Goal: Task Accomplishment & Management: Manage account settings

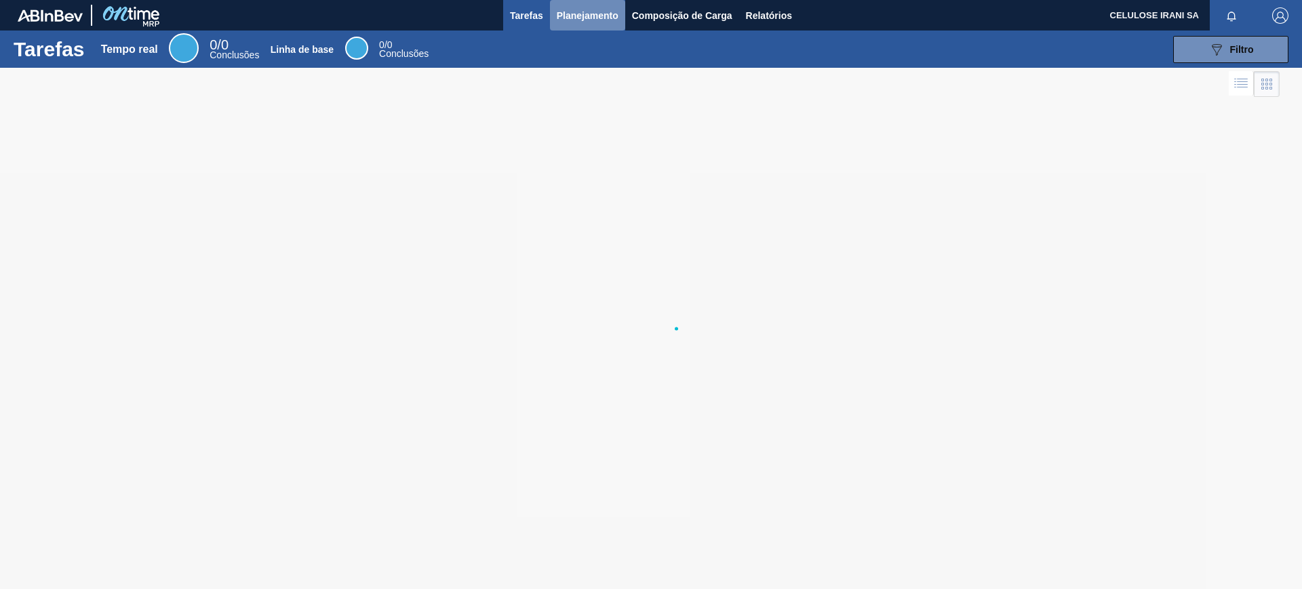
click at [588, 16] on font "Planejamento" at bounding box center [588, 15] width 62 height 11
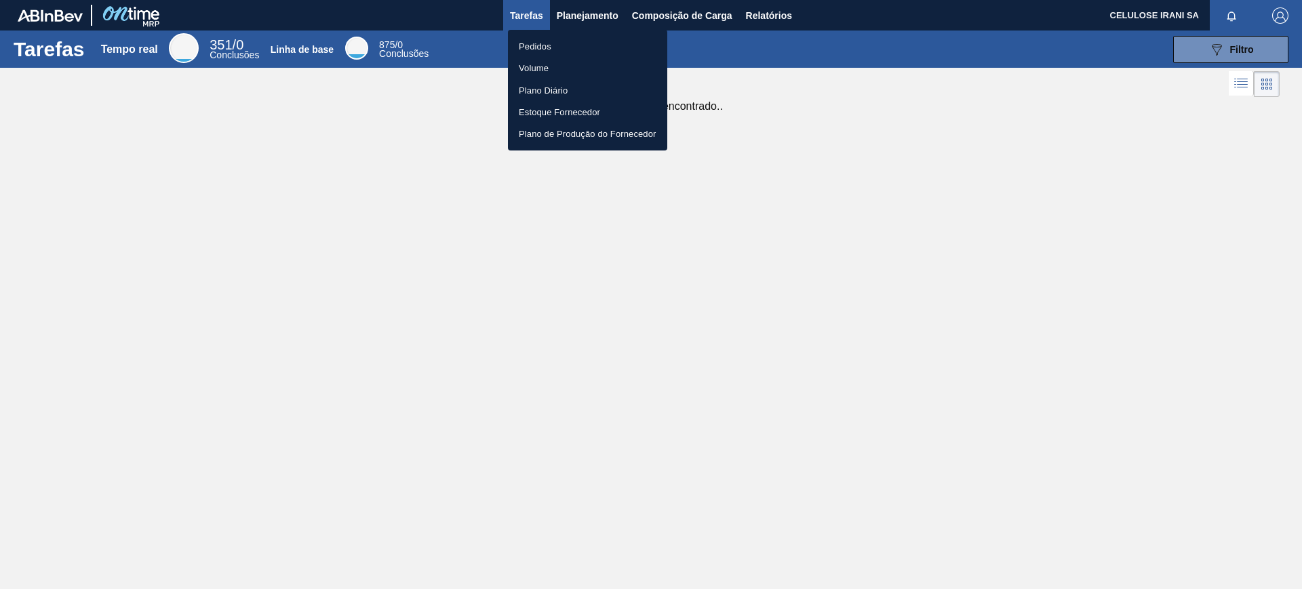
click at [562, 50] on li "Pedidos" at bounding box center [587, 46] width 159 height 22
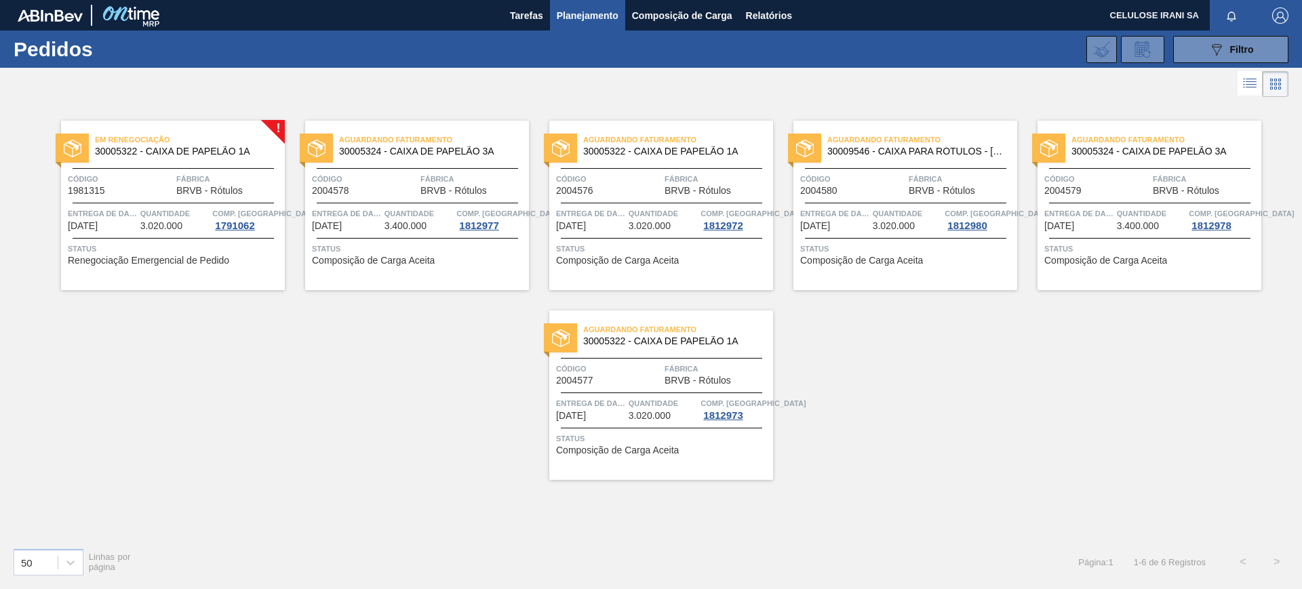
click at [216, 197] on div "Em renegociação 30005322 - CAIXA DE PAPELÃO 1A Código 1981315 Fábrica BRVB - Ró…" at bounding box center [173, 206] width 224 height 170
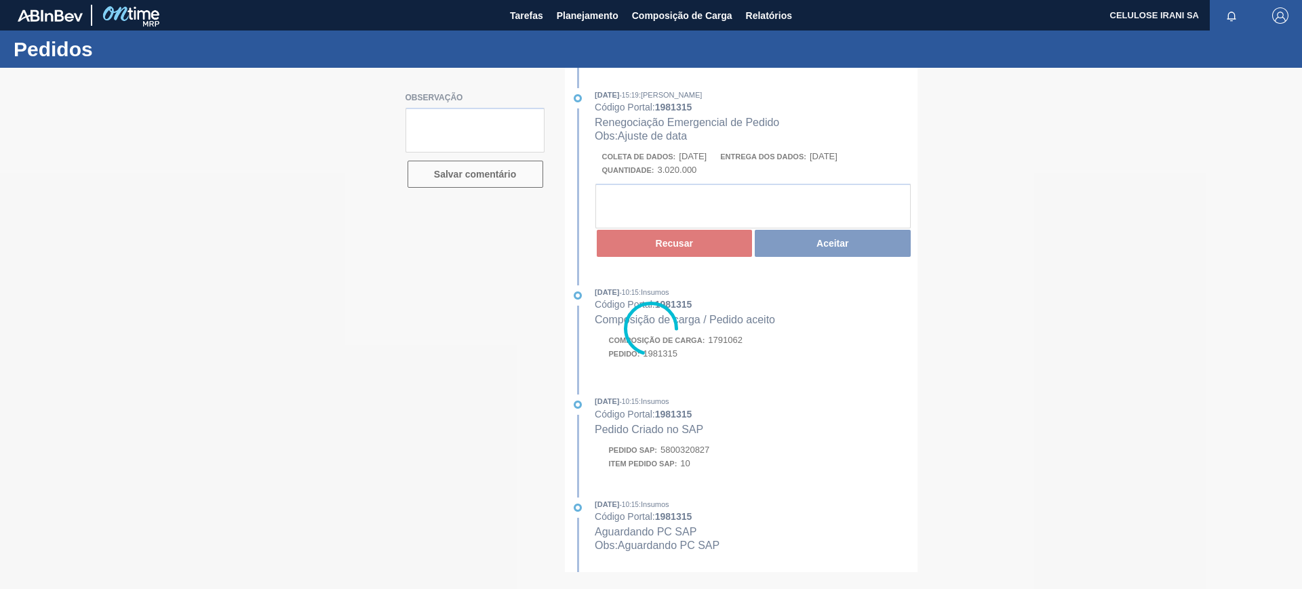
type textarea "Pedido de venda 1139070 (OC 5800320827~1981315) com 3.250cxs para coleta em [DA…"
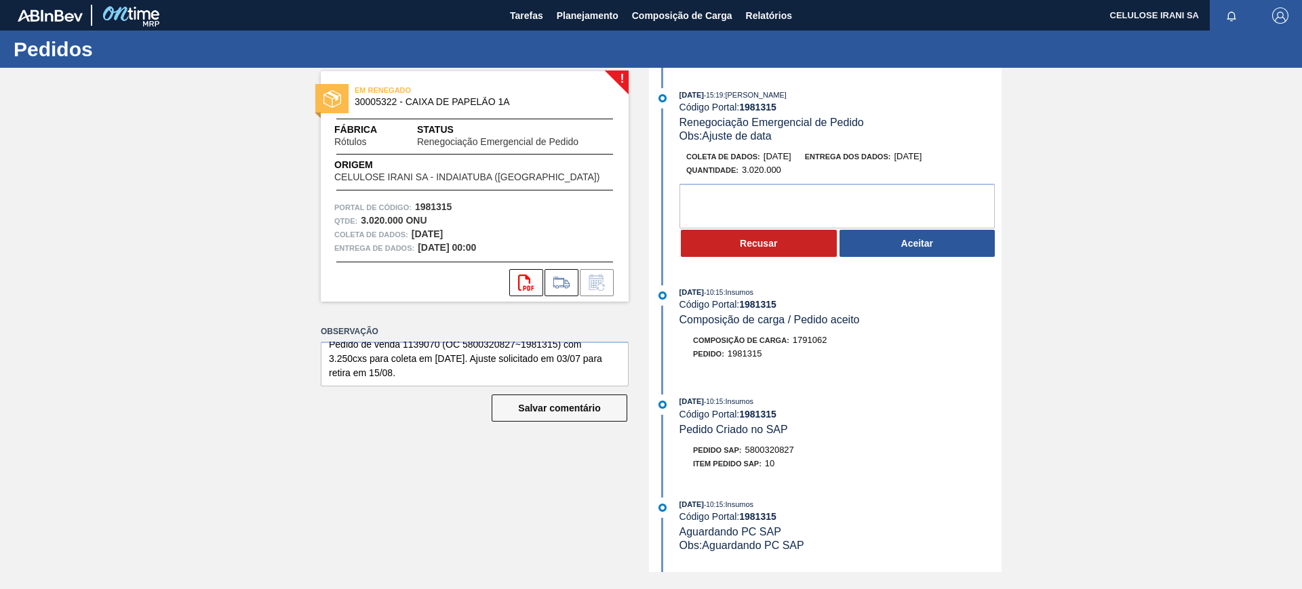
scroll to position [14, 0]
click at [745, 198] on textarea at bounding box center [837, 206] width 315 height 45
drag, startPoint x: 326, startPoint y: 355, endPoint x: 481, endPoint y: 371, distance: 155.4
click at [481, 371] on textarea "Pedido de venda 1139070 (OC 5800320827~1981315) com 3.250cxs para coleta em [DA…" at bounding box center [475, 364] width 308 height 45
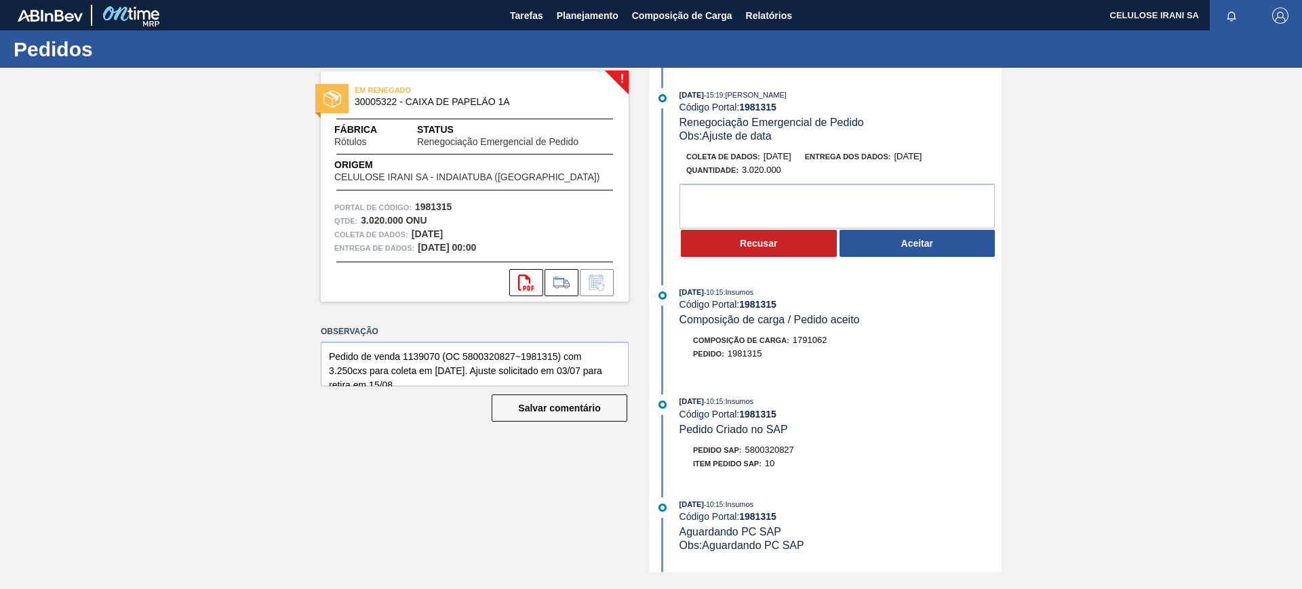
click at [741, 176] on div "Quantidade : 3.020.000" at bounding box center [733, 170] width 95 height 14
click at [737, 199] on textarea at bounding box center [837, 206] width 315 height 45
paste textarea "Pedido de venda 1139070 (OC 5800320827~1981315) com 3.250cxs para coleta em [DA…"
click at [754, 213] on textarea "Pedido de venda 1139070 (OC 5800320827~1981315) com 3.250cxs para coleta em [DA…" at bounding box center [837, 206] width 315 height 45
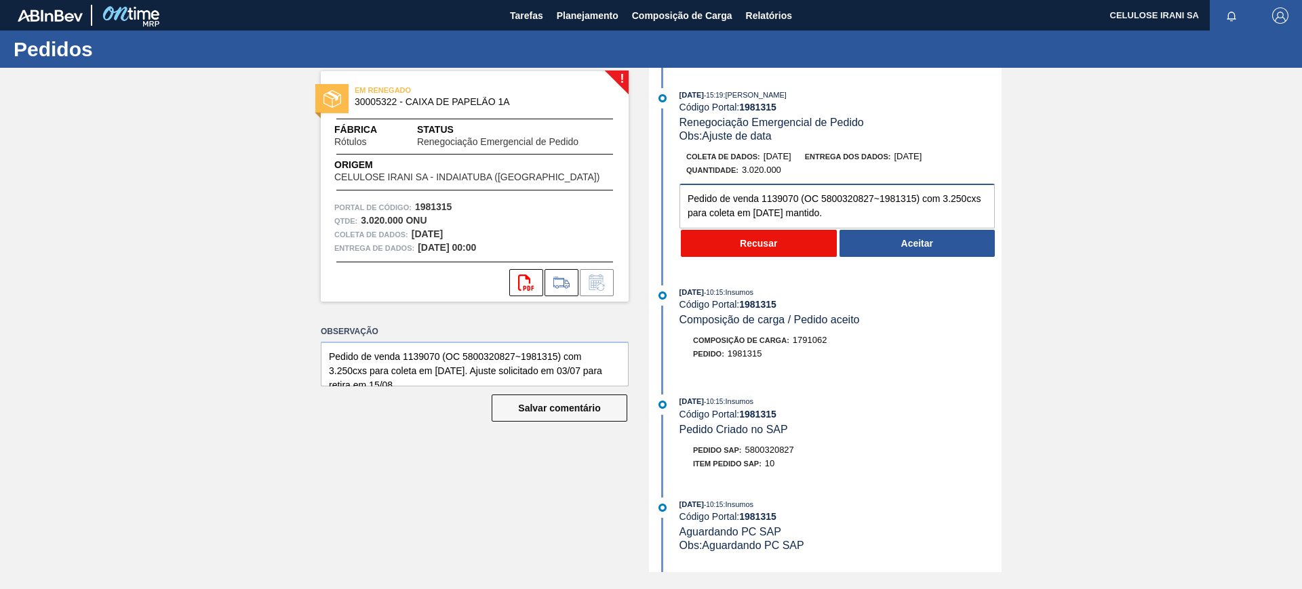
type textarea "Pedido de venda 1139070 (OC 5800320827~1981315) com 3.250cxs para coleta em [DA…"
click at [788, 244] on button "Recusar" at bounding box center [759, 243] width 156 height 27
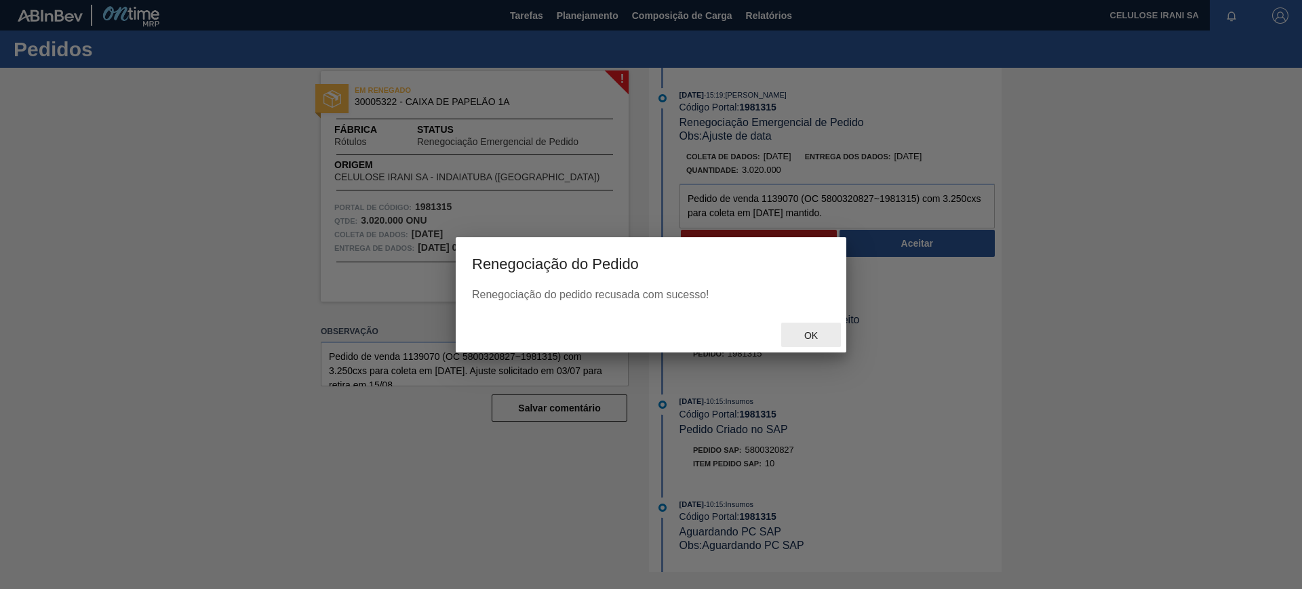
click at [814, 332] on font "OK" at bounding box center [811, 335] width 14 height 11
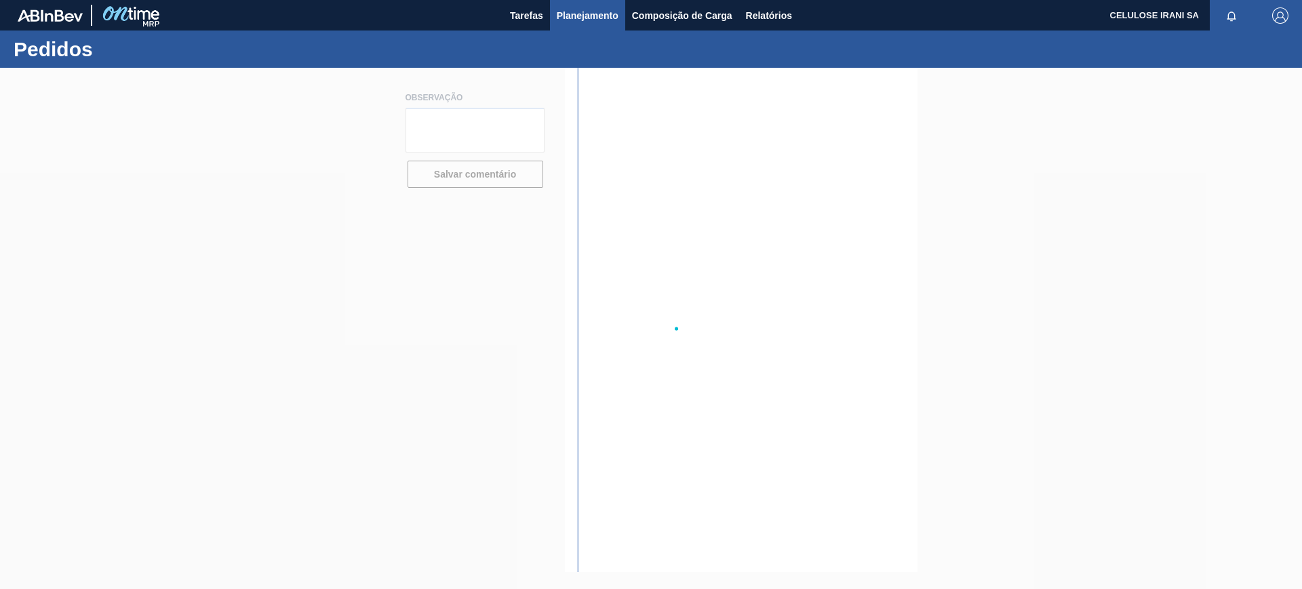
click at [587, 15] on font "Planejamento" at bounding box center [588, 15] width 62 height 11
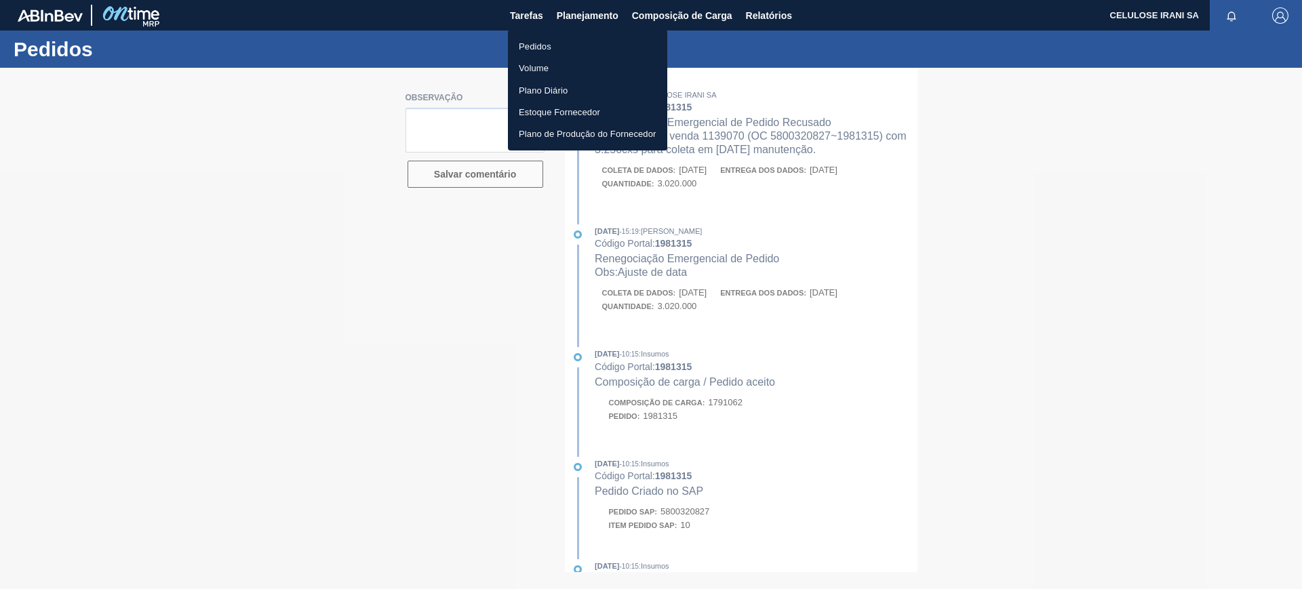
click at [549, 45] on font "Pedidos" at bounding box center [535, 46] width 33 height 10
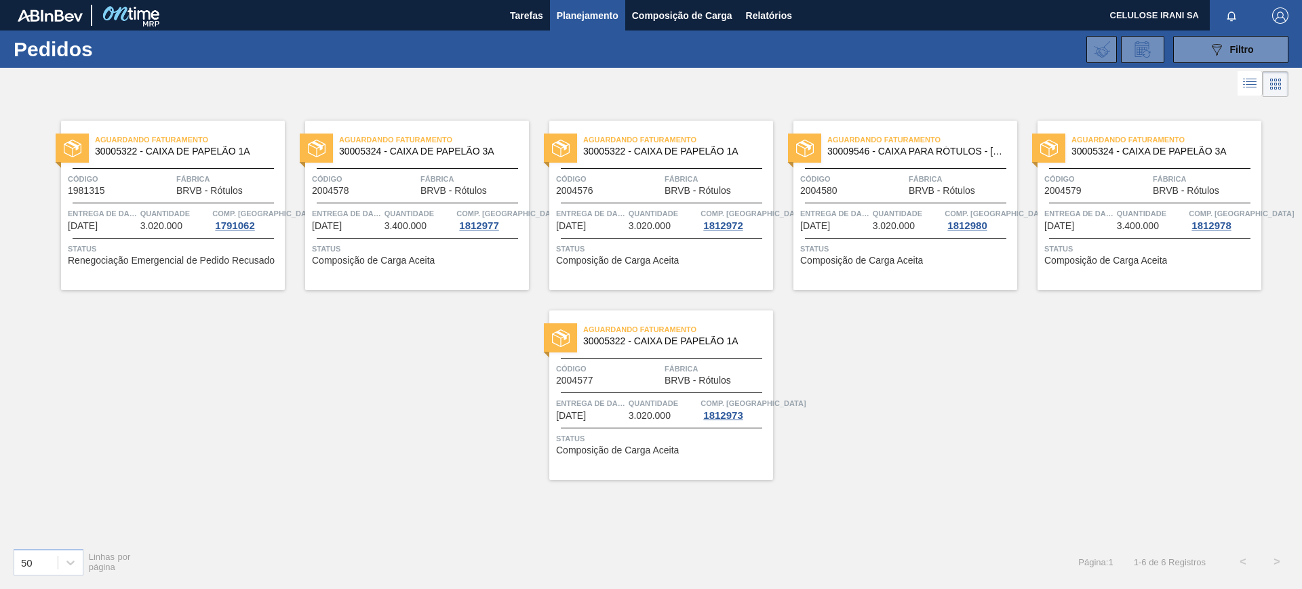
click at [98, 227] on font "[DATE]" at bounding box center [83, 225] width 30 height 11
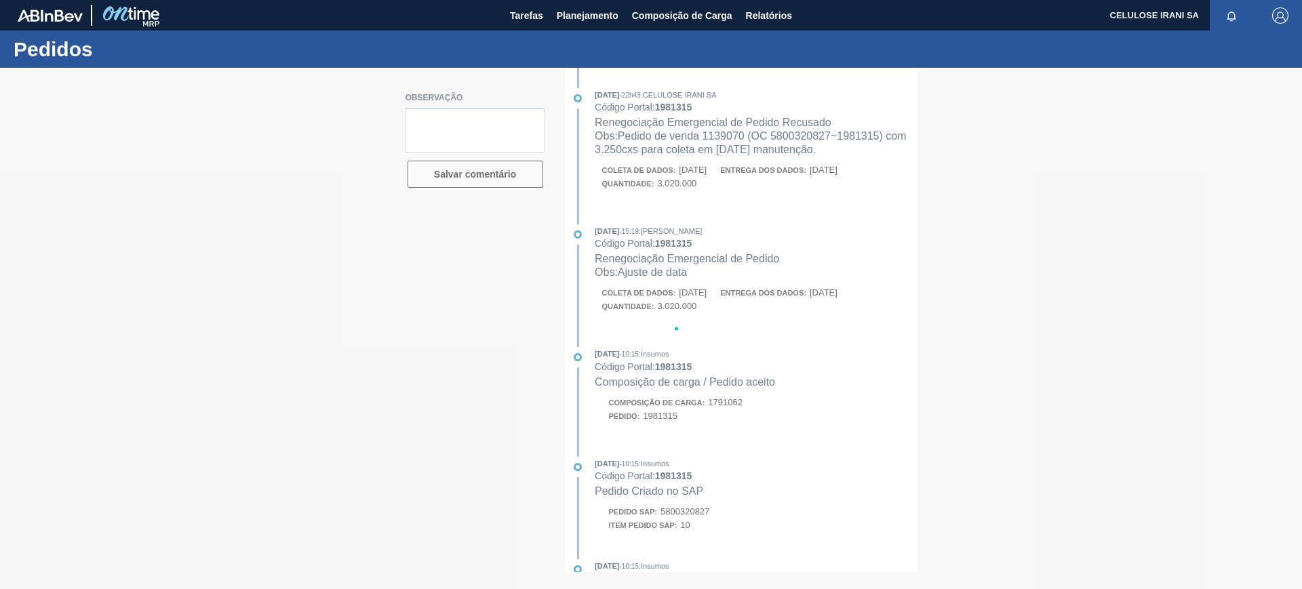
type textarea "Pedido de venda 1139070 (OC 5800320827~1981315) com 3.250cxs para coleta em [DA…"
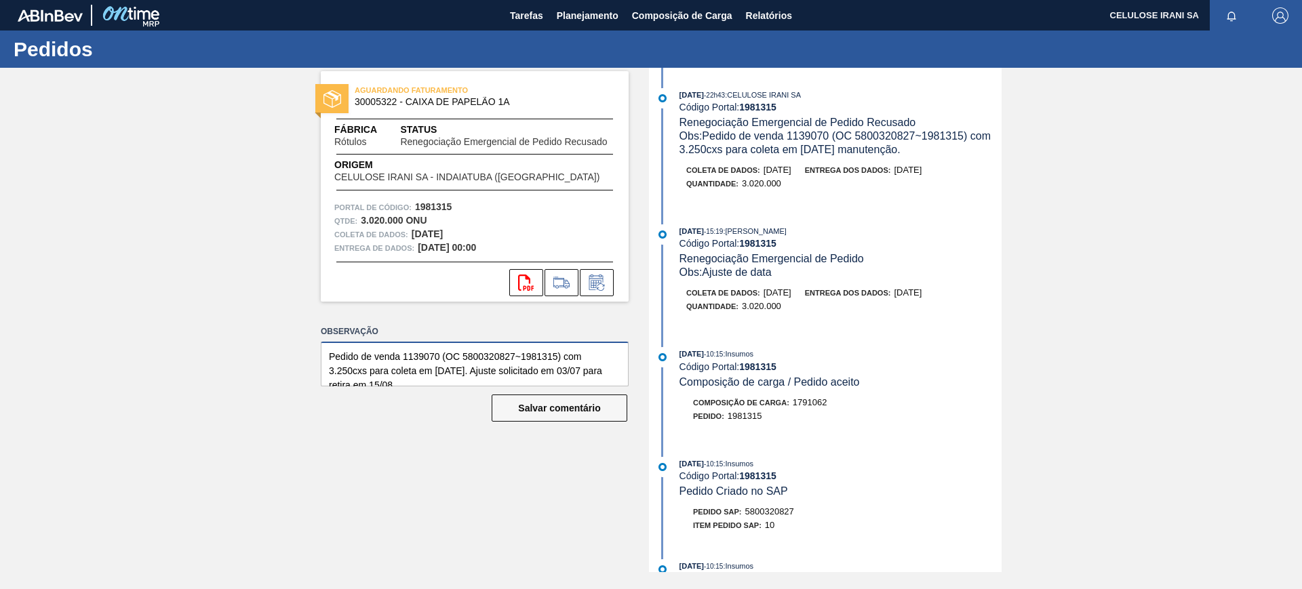
click at [424, 376] on textarea "Pedido de venda 1139070 (OC 5800320827~1981315) com 3.250cxs para coleta em [DA…" at bounding box center [475, 364] width 308 height 45
click at [589, 13] on font "Planejamento" at bounding box center [588, 15] width 62 height 11
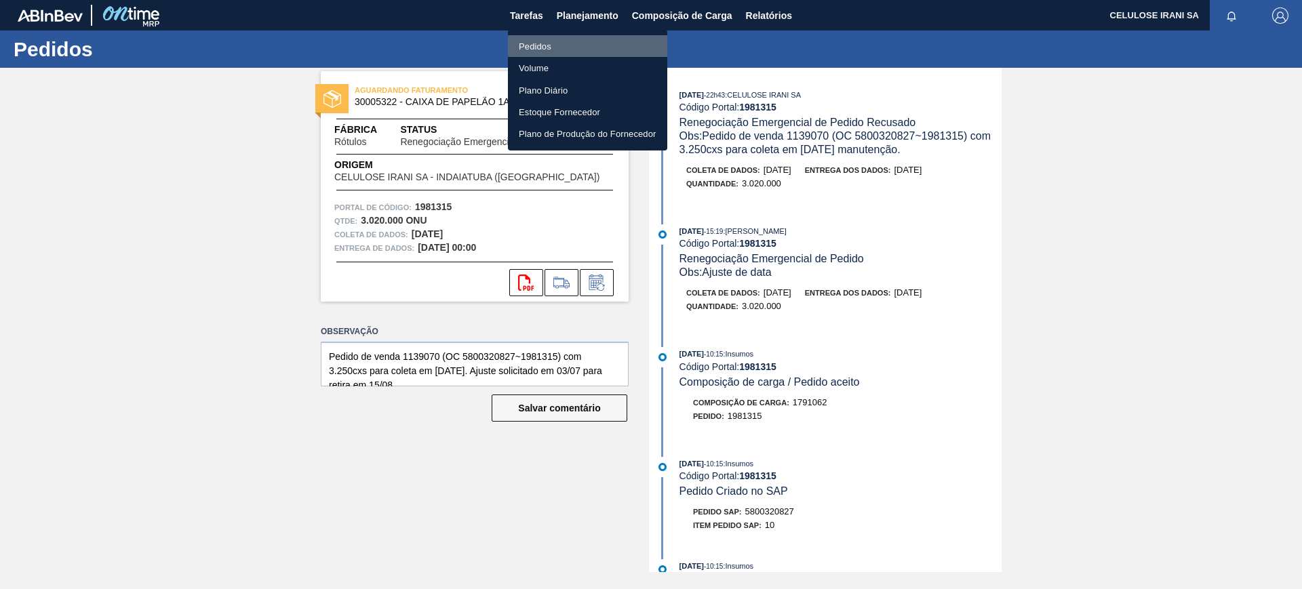
click at [542, 50] on font "Pedidos" at bounding box center [535, 46] width 33 height 10
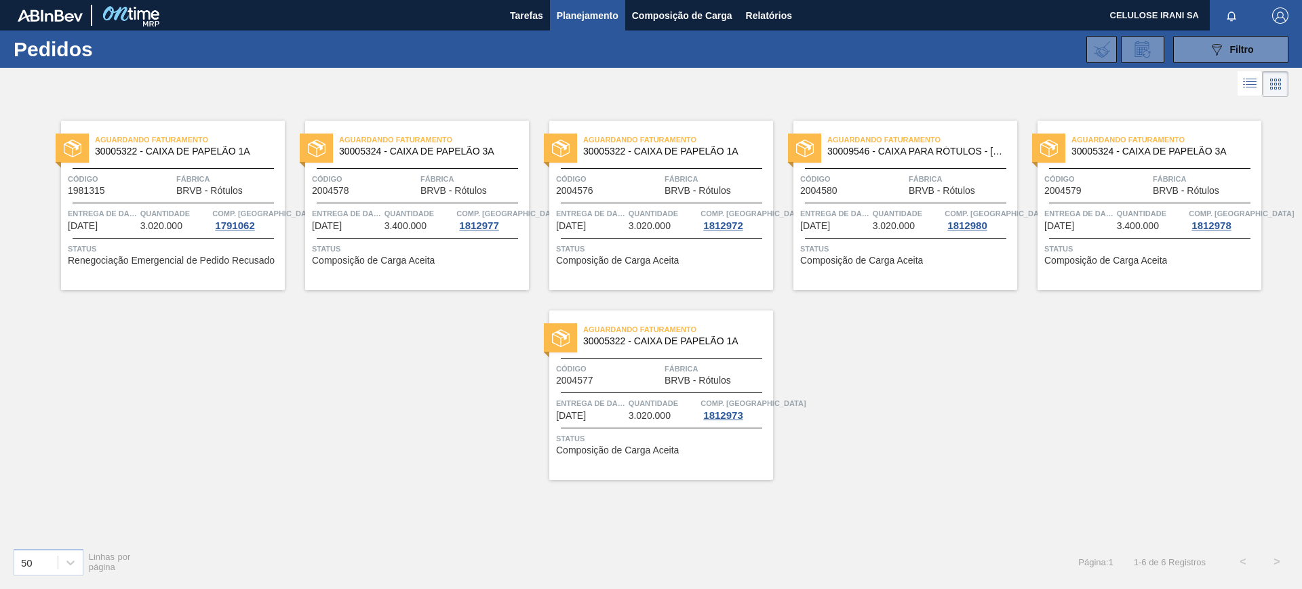
click at [391, 213] on font "Quantidade" at bounding box center [410, 214] width 50 height 8
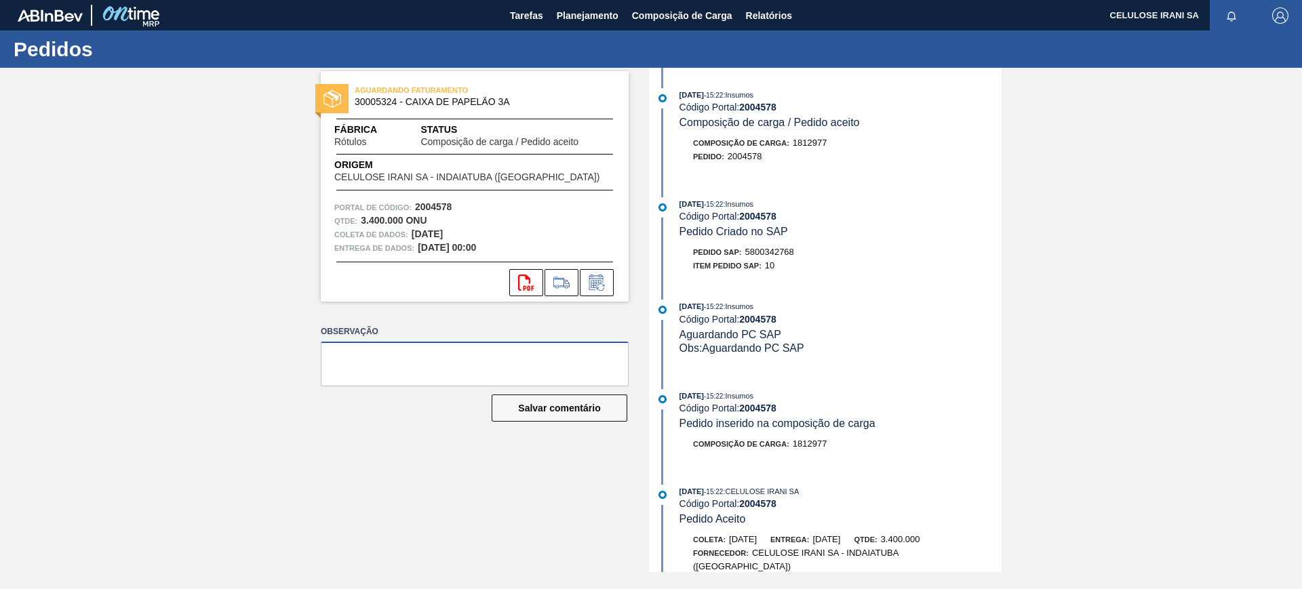
click at [391, 355] on textarea at bounding box center [475, 364] width 308 height 45
paste textarea "Pedido de venda 1139070 (OC 5800320827~1981315) com 3.250cxs para coleta em [DA…"
click at [410, 359] on textarea "Pedido de venda 1139070 (OC 5800320827~1981315) com 3.250cxs para coleta em [DA…" at bounding box center [475, 364] width 308 height 45
click at [494, 372] on textarea "Pedido de venda 1148658 (OC 5800342768~2004578) com 3.400cxs para coleta em [DA…" at bounding box center [475, 364] width 308 height 45
drag, startPoint x: 494, startPoint y: 372, endPoint x: 315, endPoint y: 353, distance: 180.1
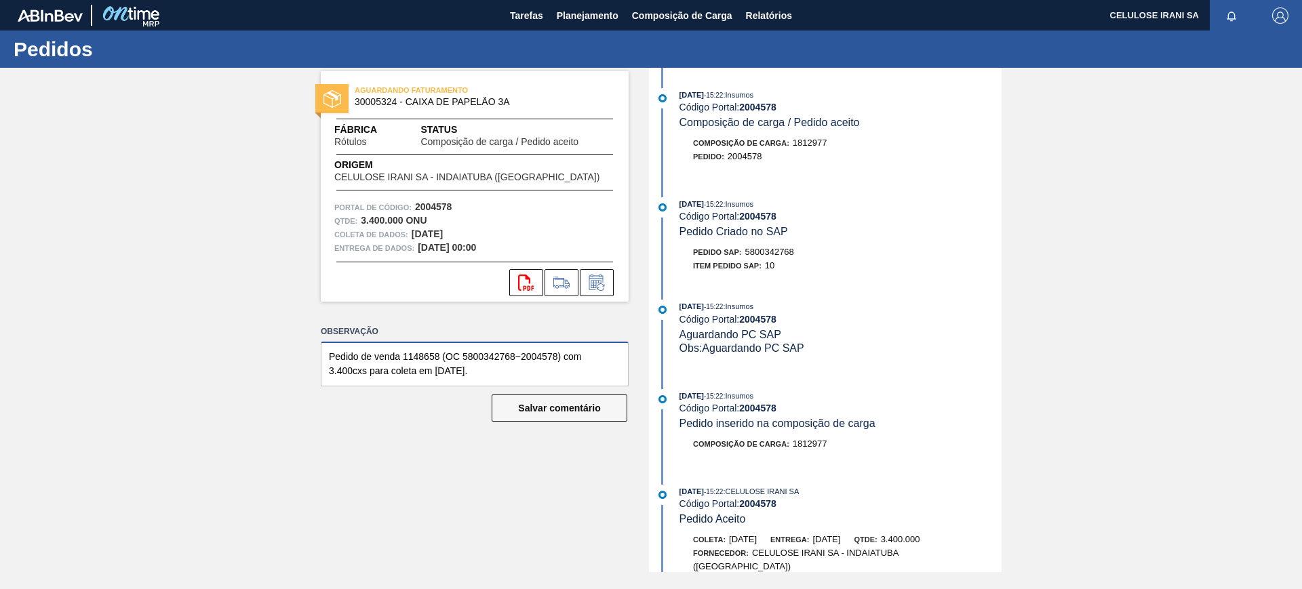
click at [315, 353] on div "AGUARDANDO FATURAMENTO 30005324 - CAIXA DE PAPELÃO 3A Fábrica Rótulos Status Co…" at bounding box center [464, 320] width 328 height 505
type textarea "Pedido de venda 1148658 (OC 5800342768~2004578) com 3.400cxs para coleta em [DA…"
click at [566, 416] on button "Salvar comentário" at bounding box center [560, 408] width 136 height 27
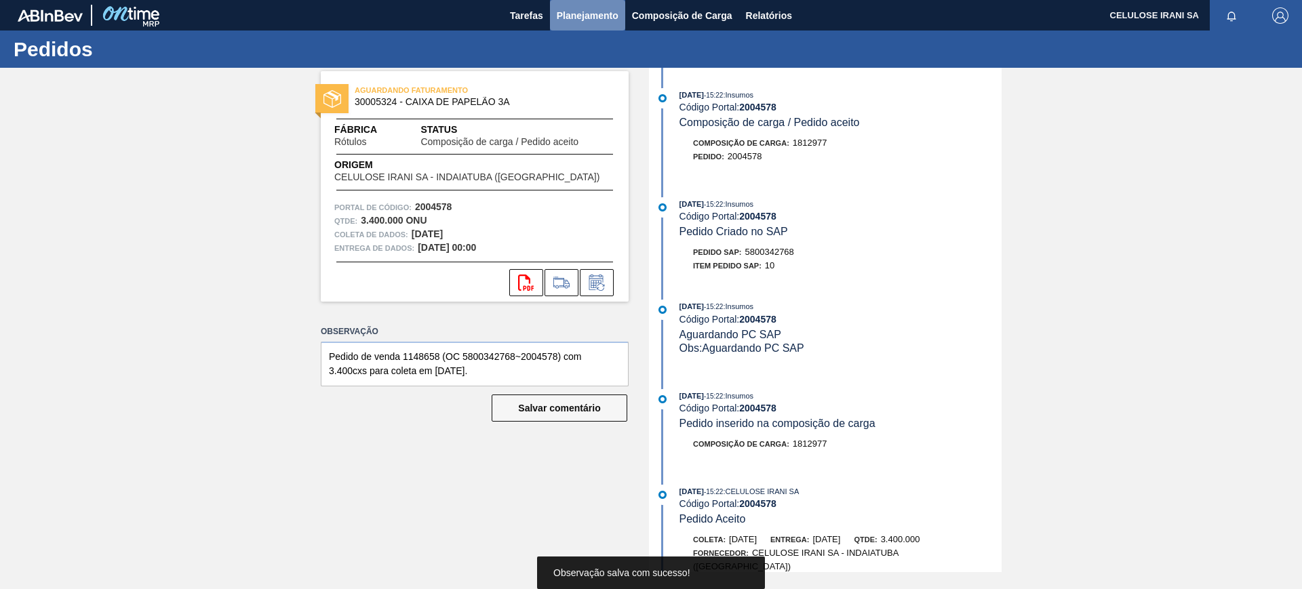
click at [586, 16] on font "Planejamento" at bounding box center [588, 15] width 62 height 11
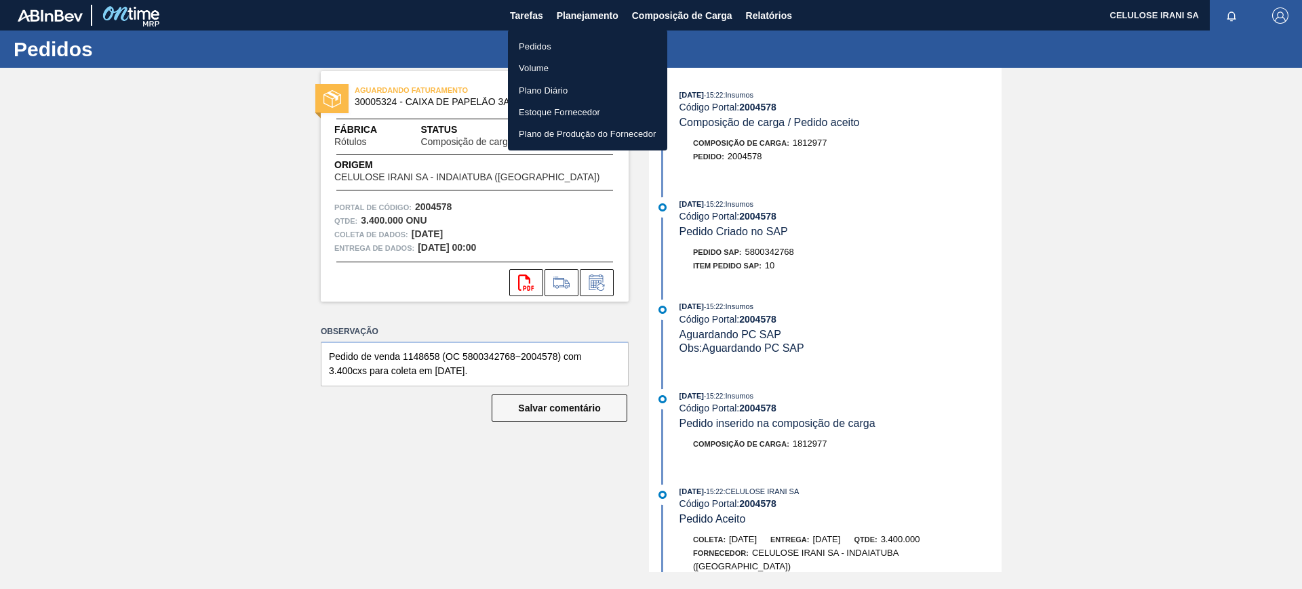
click at [529, 41] on font "Pedidos" at bounding box center [535, 46] width 33 height 10
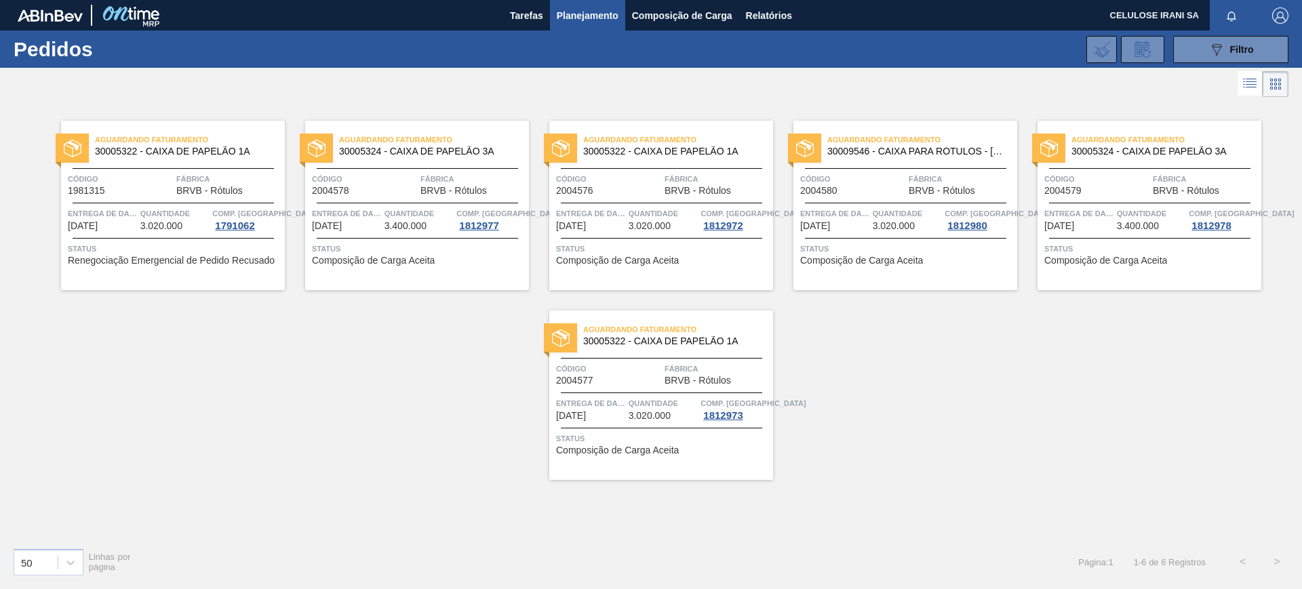
click at [633, 187] on div "Código 2004576" at bounding box center [608, 184] width 105 height 24
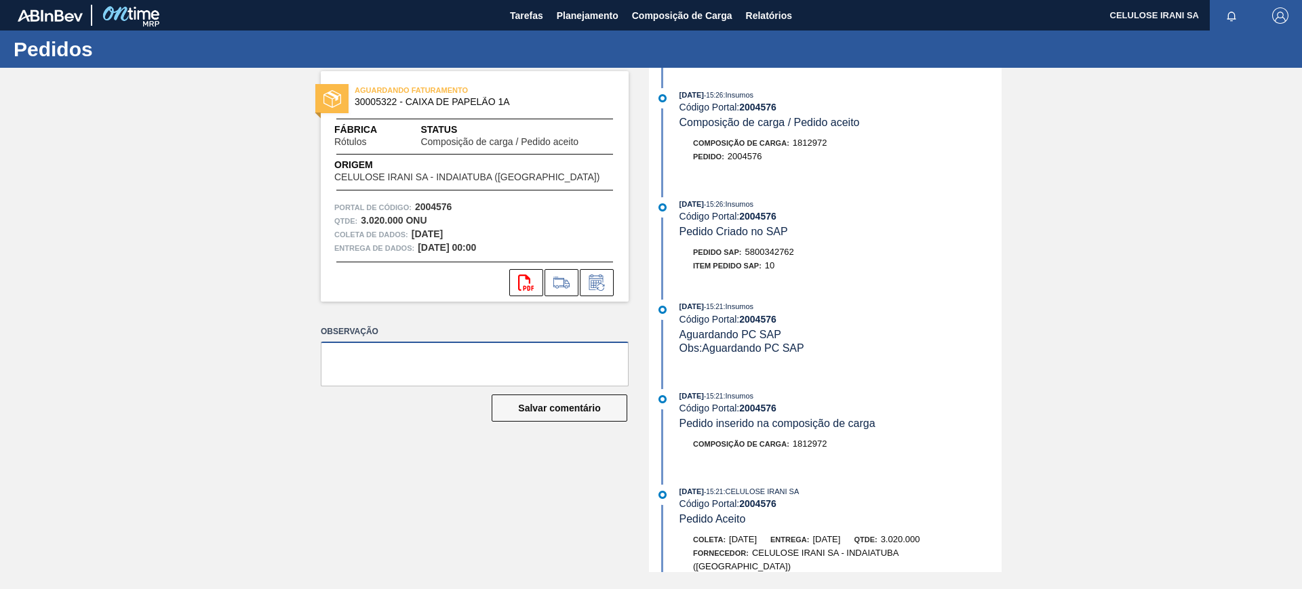
click at [462, 343] on textarea at bounding box center [475, 364] width 308 height 45
paste textarea "Pedido de venda 1148658 (OC 5800342768~2004578) com 3.400cxs para coleta em [DA…"
click at [433, 357] on textarea "Pedido de venda 1148658 (OC 5800342768~2004578) com 3.400cxs para coleta em [DA…" at bounding box center [475, 364] width 308 height 45
click at [337, 371] on textarea "Pedido de venda 1148659 (OC 5800342762~2004576) com 3.400cxs para coleta em [DA…" at bounding box center [475, 364] width 308 height 45
click at [437, 374] on textarea "Pedido de venda 1148659 (OC 5800342762~2004576) com 3.250cxs para coleta em [DA…" at bounding box center [475, 364] width 308 height 45
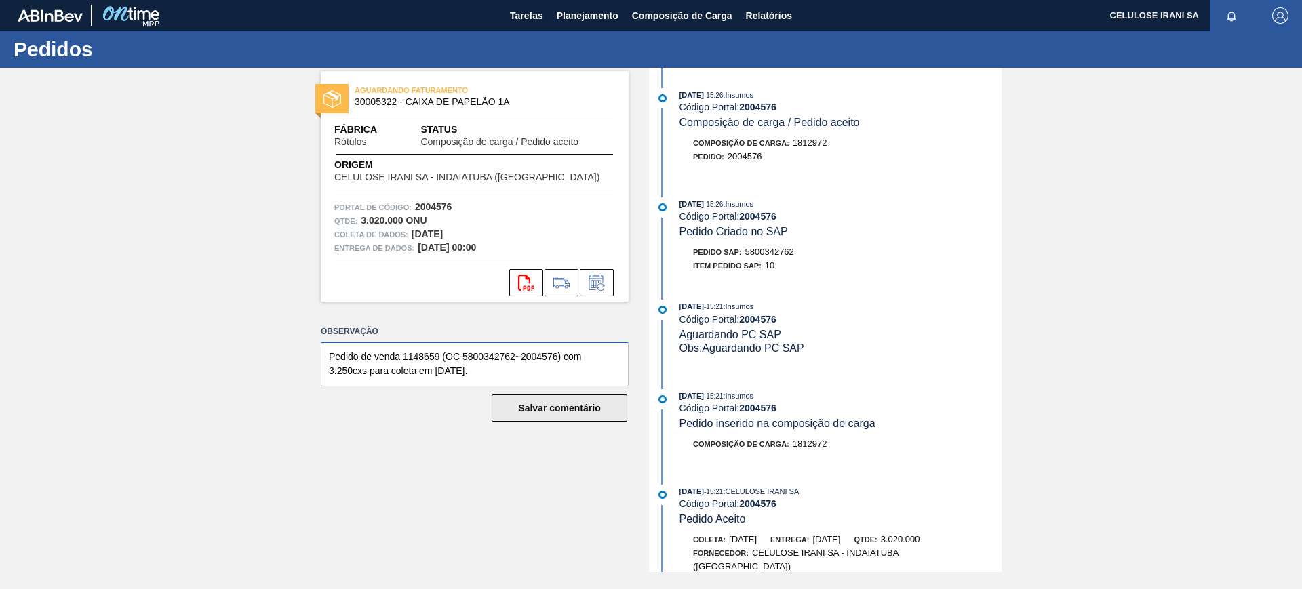
type textarea "Pedido de venda 1148659 (OC 5800342762~2004576) com 3.250cxs para coleta em [DA…"
click at [575, 409] on font "Salvar comentário" at bounding box center [559, 408] width 82 height 11
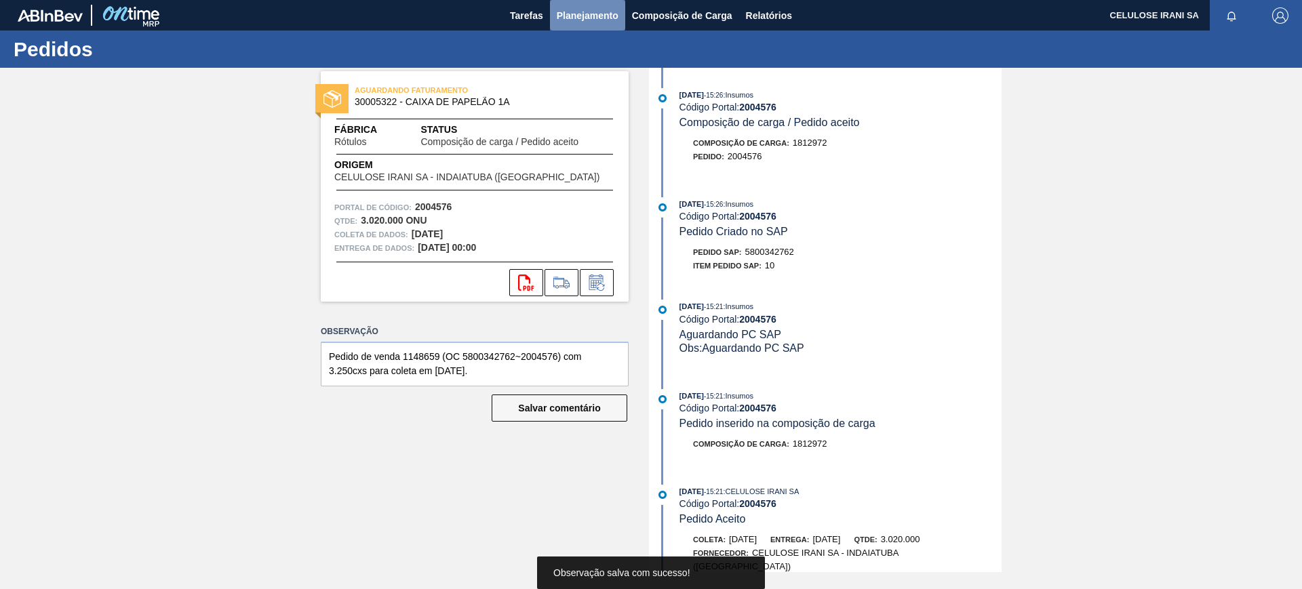
click at [588, 16] on font "Planejamento" at bounding box center [588, 15] width 62 height 11
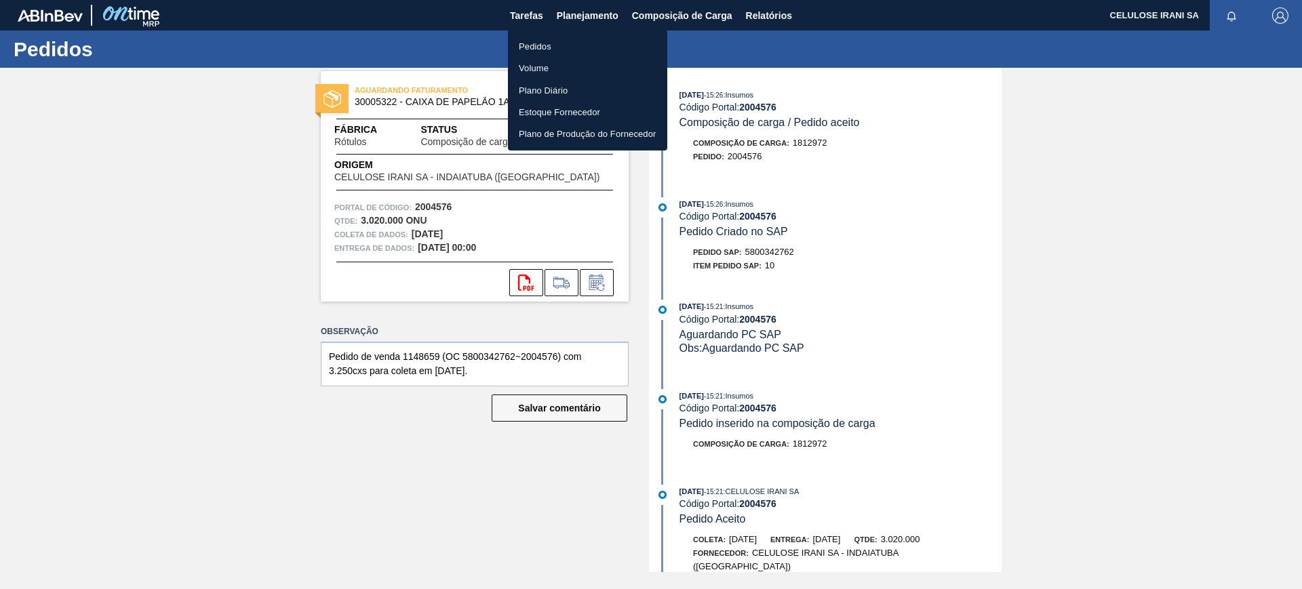
click at [558, 43] on li "Pedidos" at bounding box center [587, 46] width 159 height 22
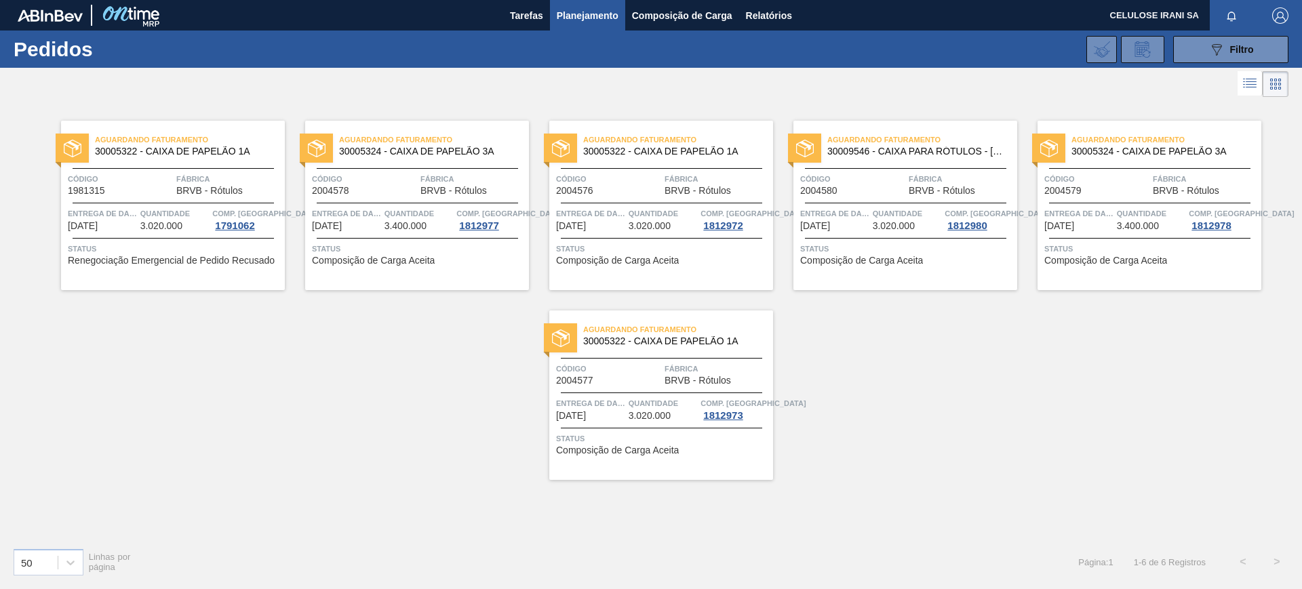
click at [902, 225] on font "3.020.000" at bounding box center [894, 225] width 42 height 11
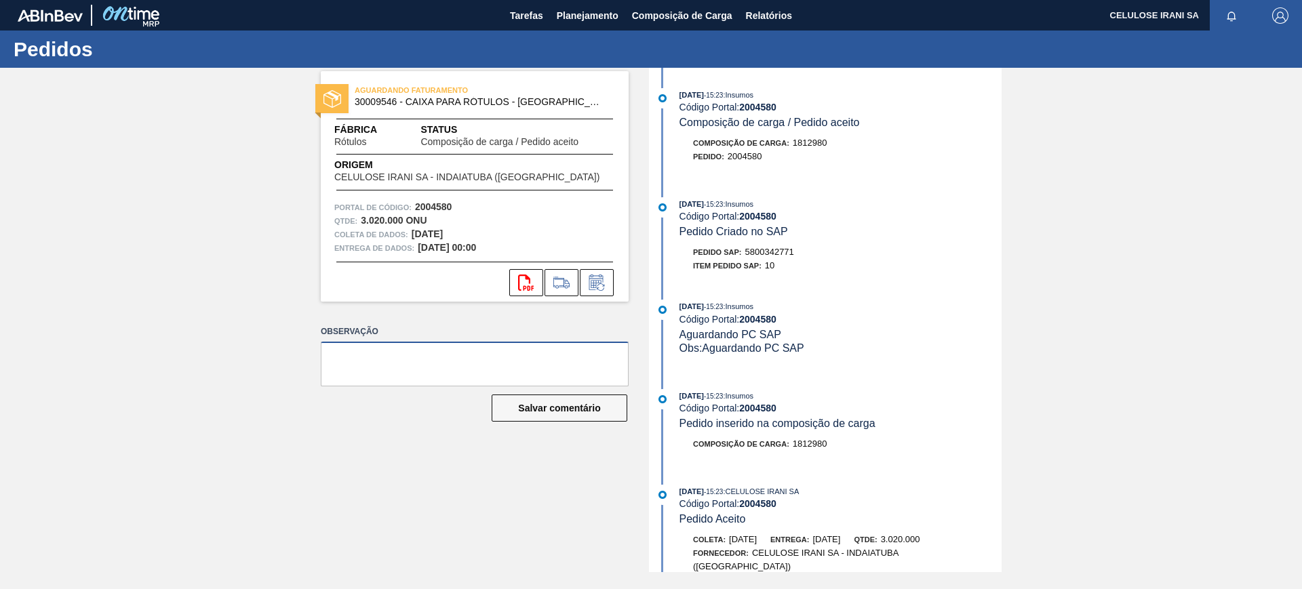
click at [370, 359] on textarea at bounding box center [475, 364] width 308 height 45
paste textarea "Pedido de venda 1148658 (OC 5800342768~2004578) com 3.400cxs para coleta em [DA…"
click at [432, 356] on textarea "Pedido de venda 1148658 (OC 5800342768~2004578) com 3.400cxs para coleta em [DA…" at bounding box center [475, 364] width 308 height 45
click at [509, 355] on textarea "Pedido de venda 1148660 (OC 5800342768~2004578) com 3.400cxs para coleta em [DA…" at bounding box center [475, 364] width 308 height 45
click at [548, 355] on textarea "Pedido de venda 1148660 (OC 5800342771~2004578) com 3.400cxs para coleta em [DA…" at bounding box center [475, 364] width 308 height 45
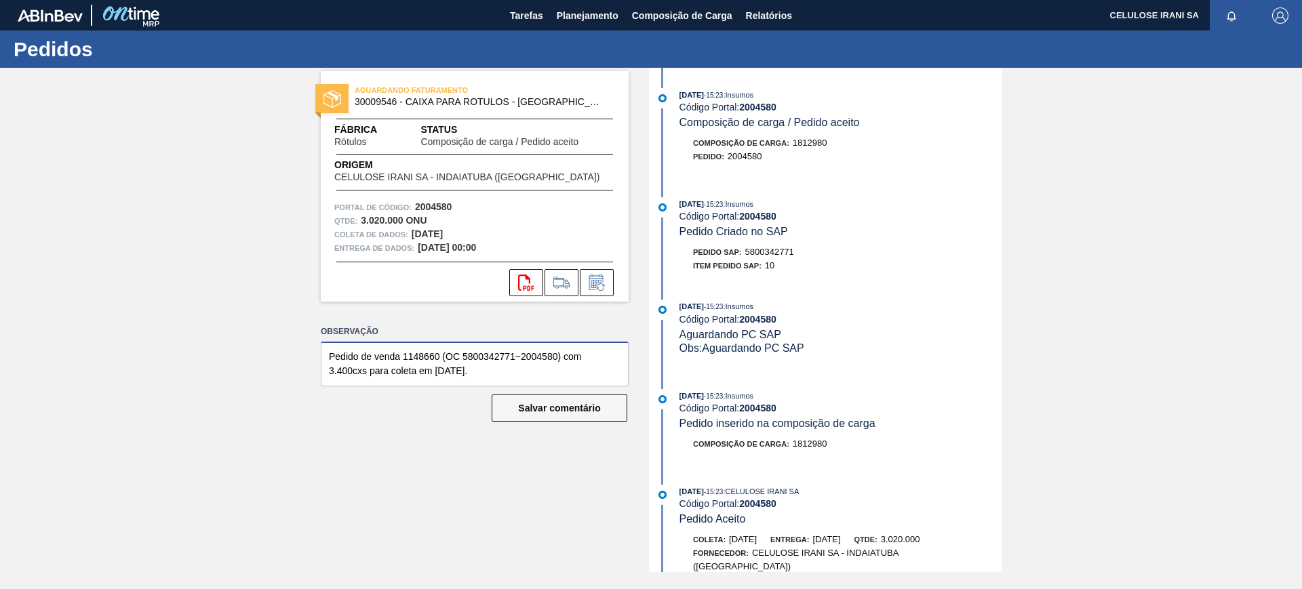
click at [338, 369] on textarea "Pedido de venda 1148660 (OC 5800342771~2004580) com 3.400cxs para coleta em [DA…" at bounding box center [475, 364] width 308 height 45
click at [438, 371] on textarea "Pedido de venda 1148660 (OC 5800342771~2004580) com 3.250cxs para coleta em [DA…" at bounding box center [475, 364] width 308 height 45
drag, startPoint x: 498, startPoint y: 365, endPoint x: 275, endPoint y: 359, distance: 222.5
click at [275, 359] on div "AGUARDANDO FATURAMENTO 30009546 - CAIXA PARA RÓTULOS - ARGENTINA Fábrica Rótulo…" at bounding box center [651, 320] width 1302 height 505
type textarea "Pedido de venda 1148660 (OC 5800342771~2004580) com 3.250cxs para coleta em [DA…"
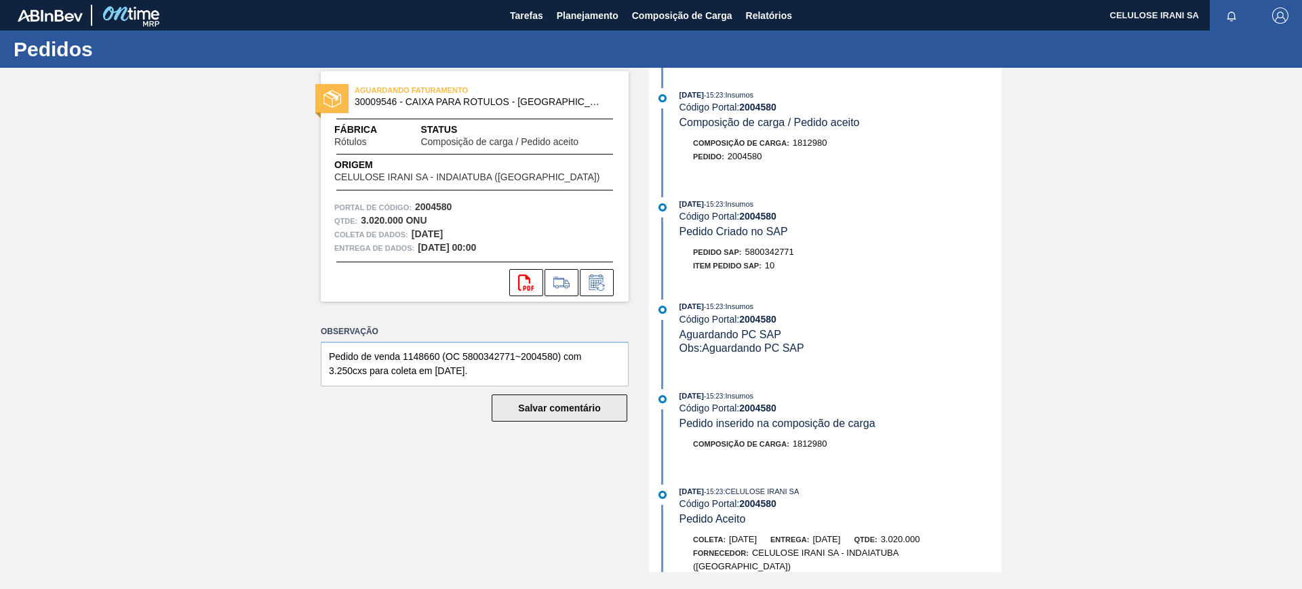
click at [580, 399] on button "Salvar comentário" at bounding box center [560, 408] width 136 height 27
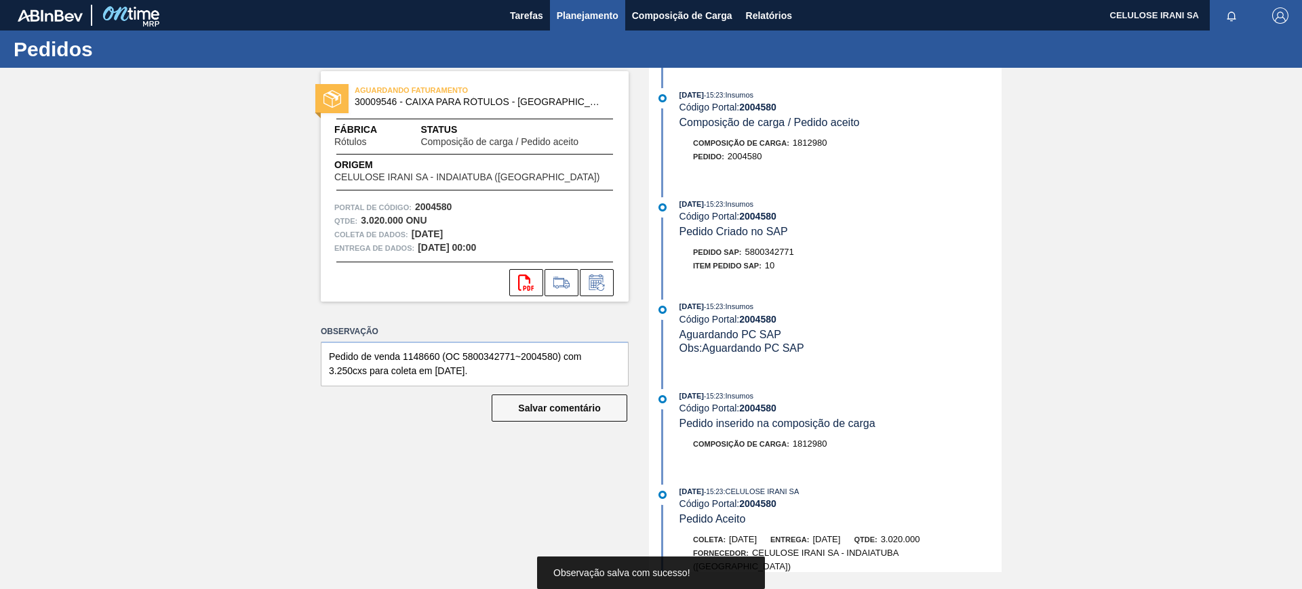
click at [582, 19] on font "Planejamento" at bounding box center [588, 15] width 62 height 11
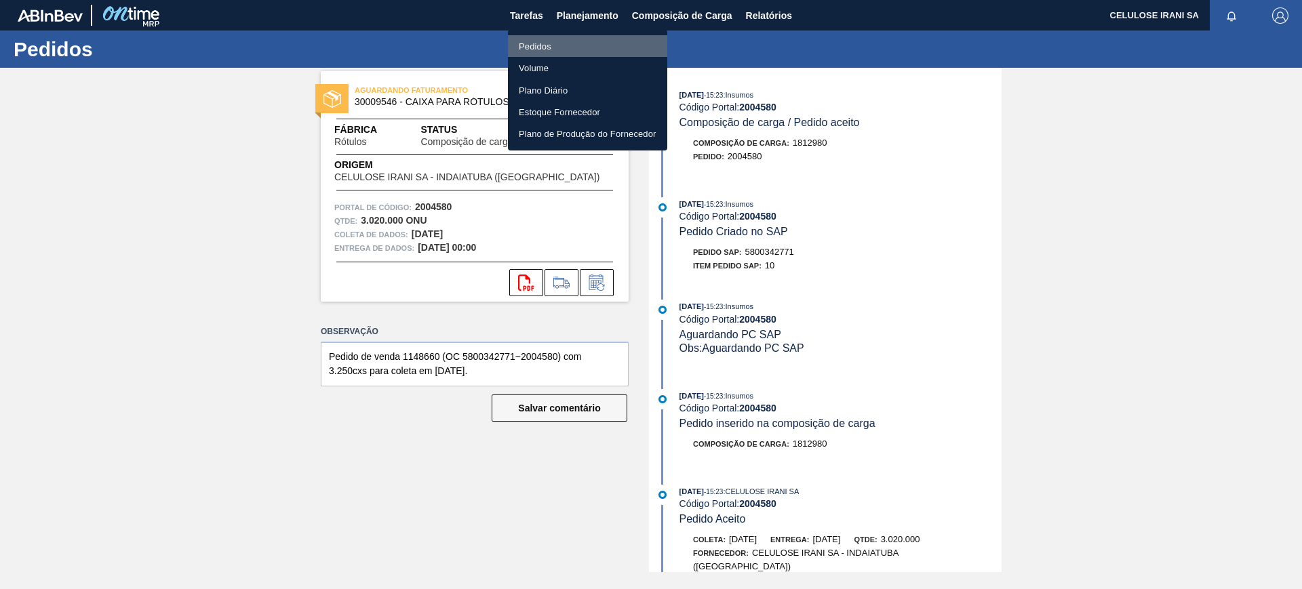
click at [567, 43] on li "Pedidos" at bounding box center [587, 46] width 159 height 22
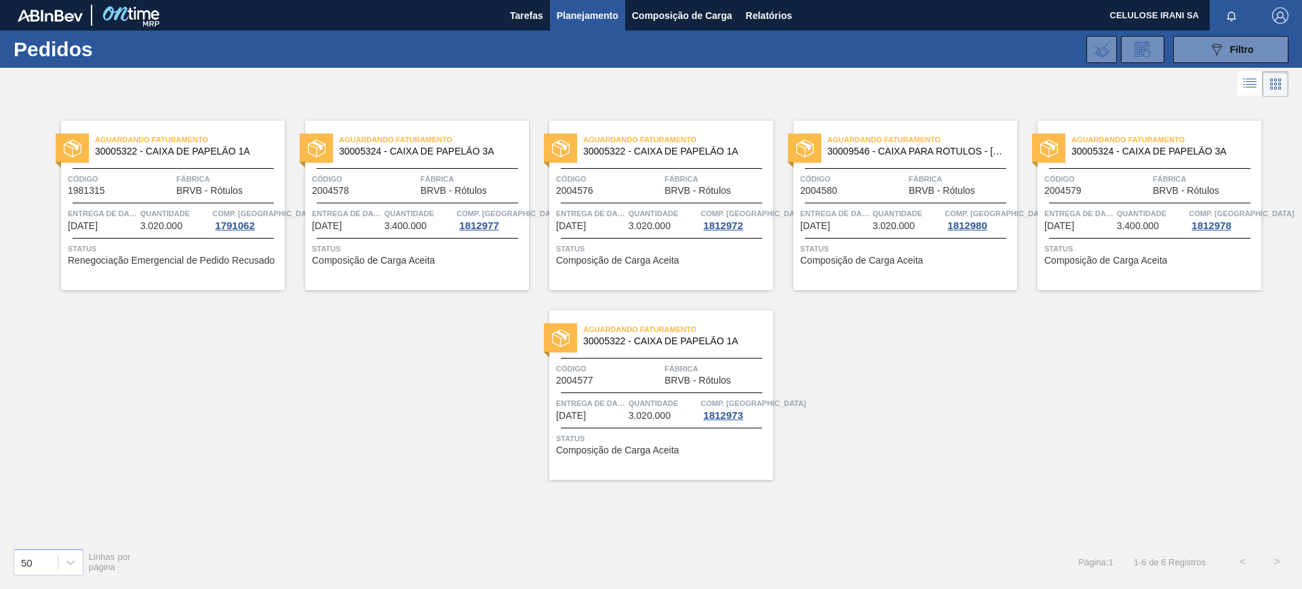
click at [1177, 174] on span "Fábrica" at bounding box center [1205, 179] width 105 height 14
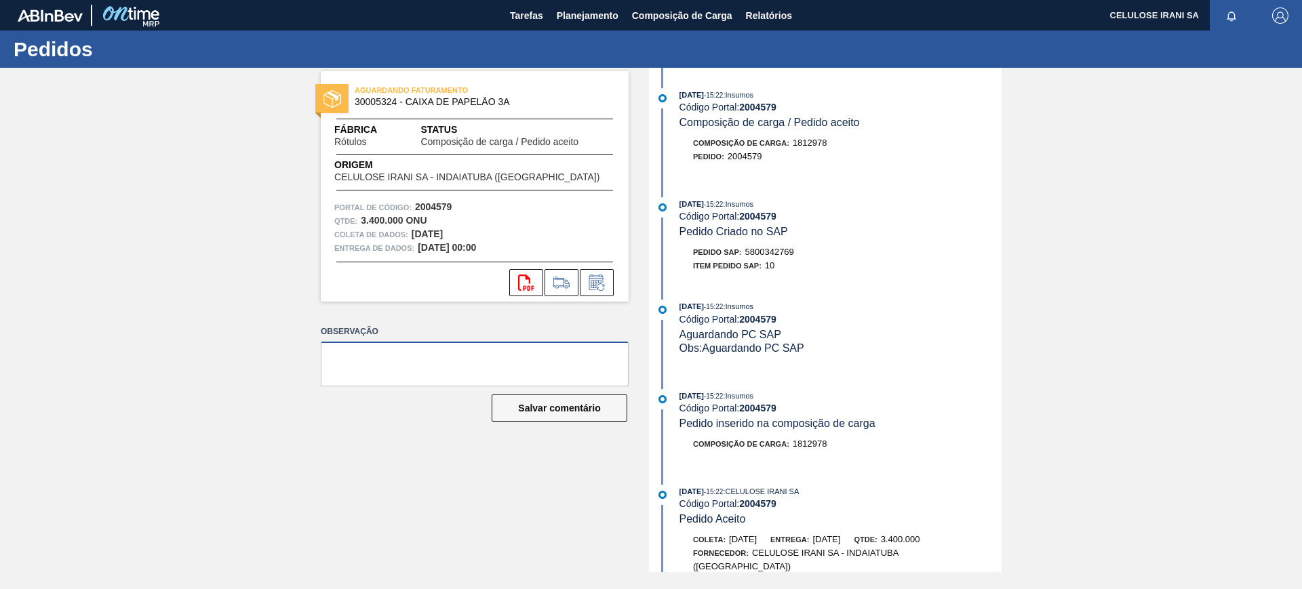
click at [357, 352] on textarea at bounding box center [475, 364] width 308 height 45
paste textarea "Pedido de venda 1148660 (OC 5800342771~2004580) com 3.250cxs para coleta em [DA…"
click at [437, 357] on textarea "Pedido de venda 1148660 (OC 5800342771~2004580) com 3.250cxs para coleta em [DA…" at bounding box center [475, 364] width 308 height 45
click at [503, 358] on textarea "Pedido de venda 1148661 (OC 5800342771~2004580) com 3.250cxs para coleta em [DA…" at bounding box center [475, 364] width 308 height 45
click at [338, 368] on textarea "Pedido de venda 1148661 (OC 5800342769~2004579) com 3.250cxs para coleta em [DA…" at bounding box center [475, 364] width 308 height 45
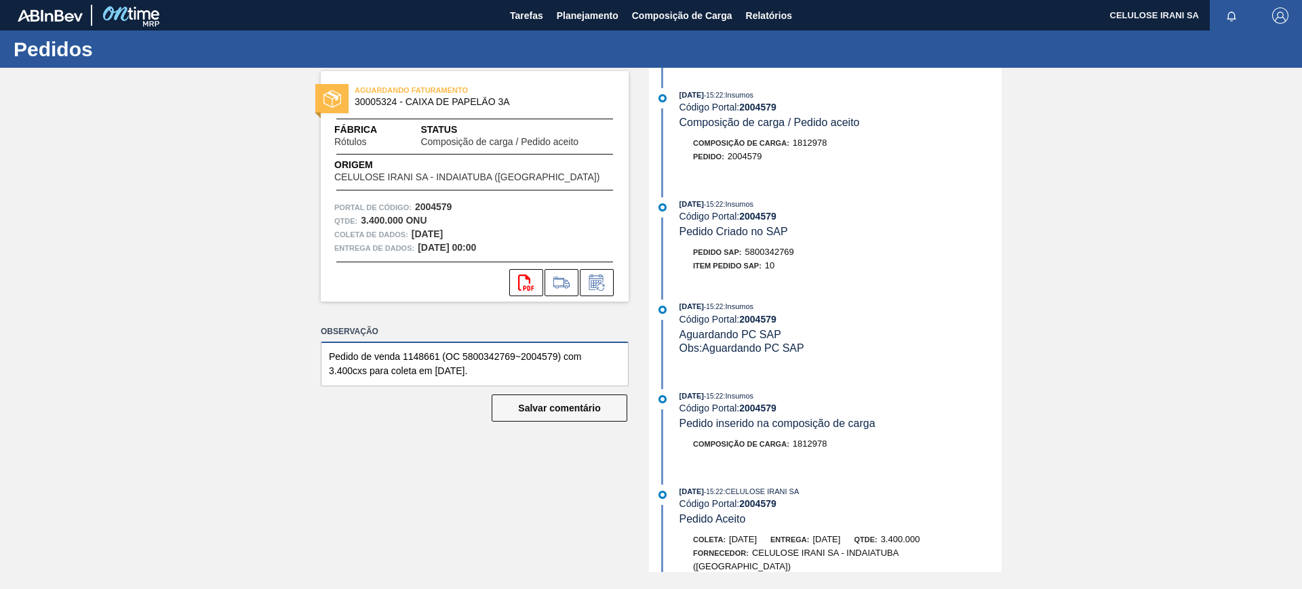
click at [436, 371] on textarea "Pedido de venda 1148661 (OC 5800342769~2004579) com 3.400cxs para coleta em [DA…" at bounding box center [475, 364] width 308 height 45
type textarea "Pedido de venda 1148661 (OC 5800342769~2004579) com 3.400cxs para coleta em [DA…"
click at [565, 389] on div "Observação Pedido de venda 1148661 (OC 5800342769~2004579) com 3.400cxs para co…" at bounding box center [475, 384] width 308 height 125
click at [549, 404] on font "Salvar comentário" at bounding box center [559, 408] width 82 height 11
click at [594, 18] on font "Planejamento" at bounding box center [588, 15] width 62 height 11
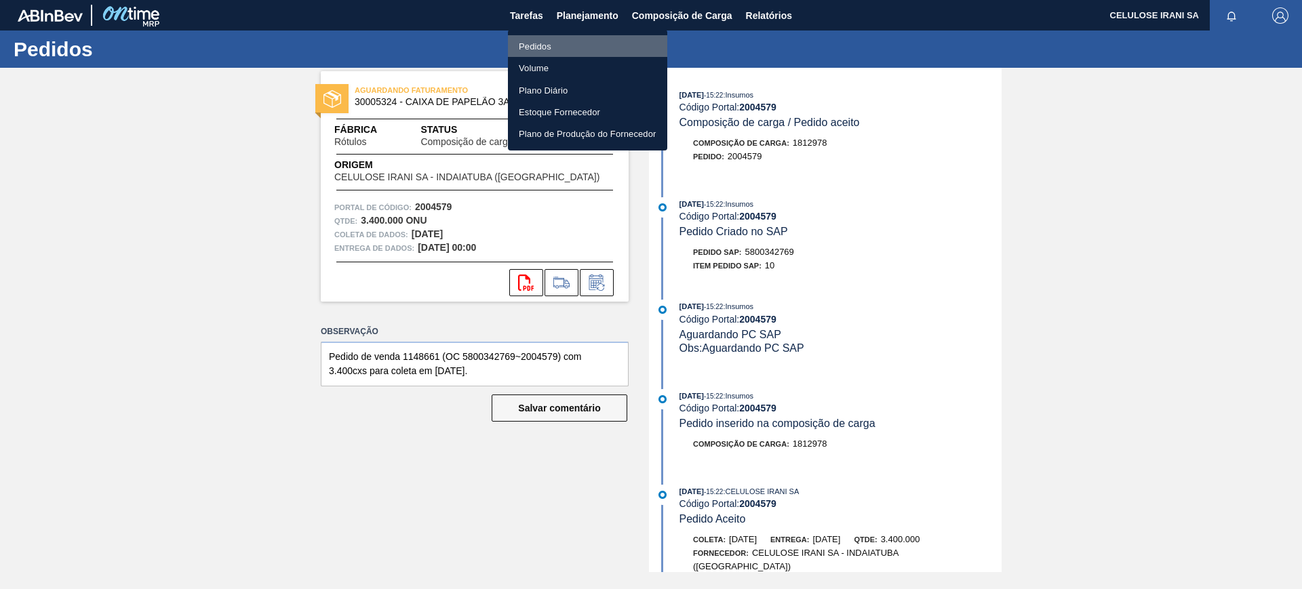
click at [564, 47] on li "Pedidos" at bounding box center [587, 46] width 159 height 22
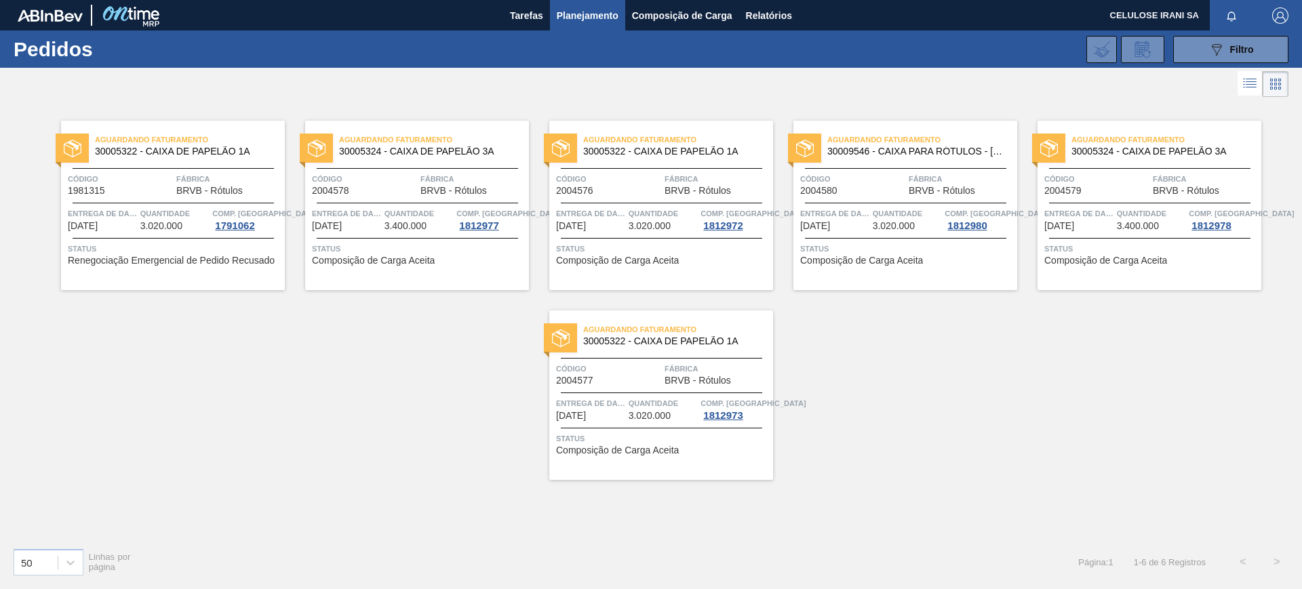
click at [641, 399] on font "Quantidade" at bounding box center [654, 403] width 50 height 8
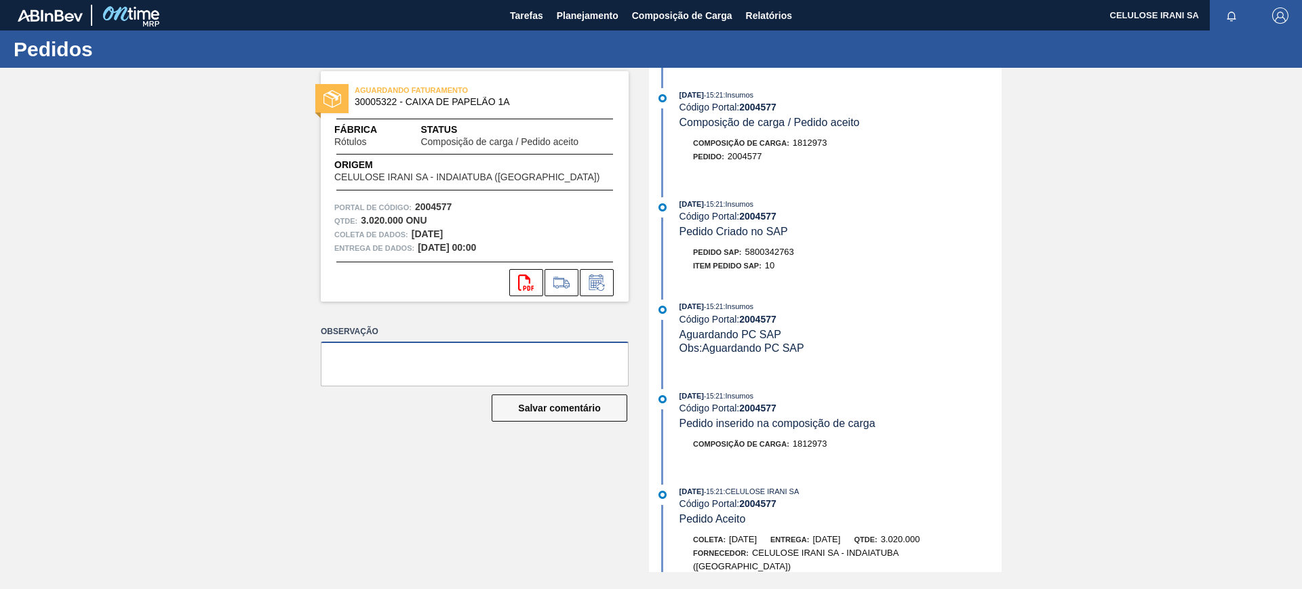
click at [395, 368] on textarea at bounding box center [475, 364] width 308 height 45
paste textarea "Pedido de venda 1148660 (OC 5800342771~2004580) com 3.250cxs para coleta em [DA…"
click at [433, 353] on textarea "Pedido de venda 1148660 (OC 5800342771~2004580) com 3.250cxs para coleta em [DA…" at bounding box center [475, 364] width 308 height 45
click at [499, 357] on textarea "Pedido de venda 1148662 (OC 5800342771~2004580) com 3.250cxs para coleta em [DA…" at bounding box center [475, 364] width 308 height 45
click at [504, 357] on textarea "Pedido de venda 1148662 (OC 5800342771~2004580) com 3.250cxs para coleta em [DA…" at bounding box center [475, 364] width 308 height 45
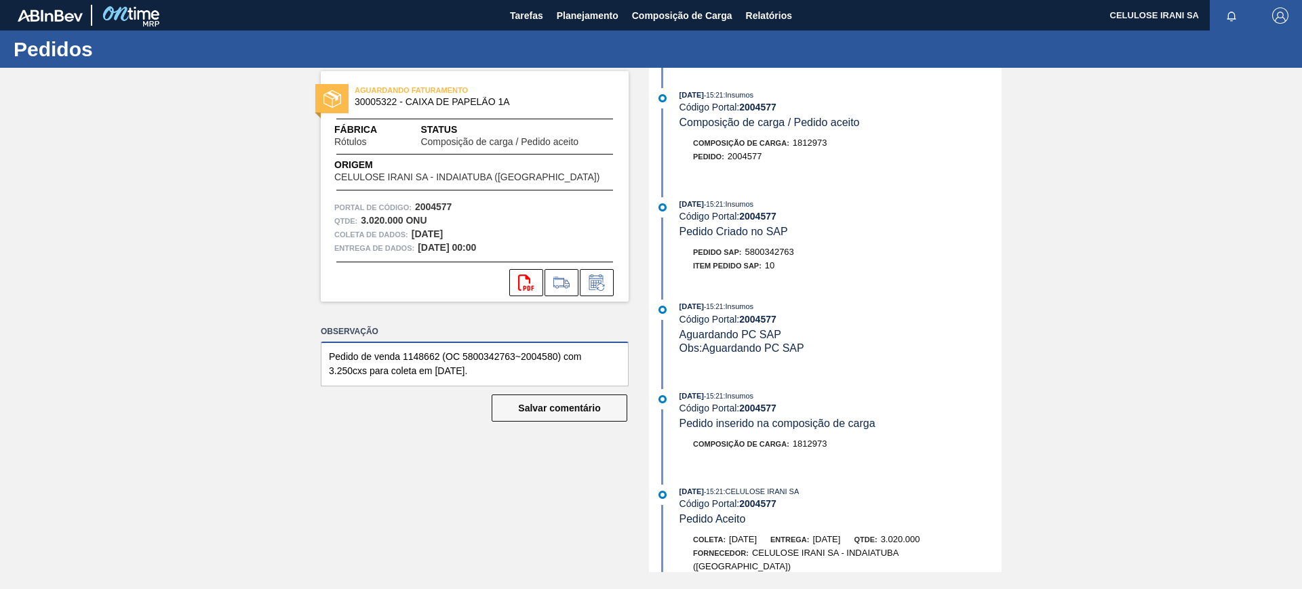
click at [545, 353] on textarea "Pedido de venda 1148662 (OC 5800342763~2004580) com 3.250cxs para coleta em [DA…" at bounding box center [475, 364] width 308 height 45
click at [436, 374] on textarea "Pedido de venda 1148662 (OC 5800342763~2004577) com 3.250cxs para coleta em [DA…" at bounding box center [475, 364] width 308 height 45
type textarea "Pedido de venda 1148662 (OC 5800342763~2004577) com 3.250cxs para coleta em [DA…"
click at [517, 410] on button "Salvar comentário" at bounding box center [560, 408] width 136 height 27
click at [599, 14] on font "Planejamento" at bounding box center [588, 15] width 62 height 11
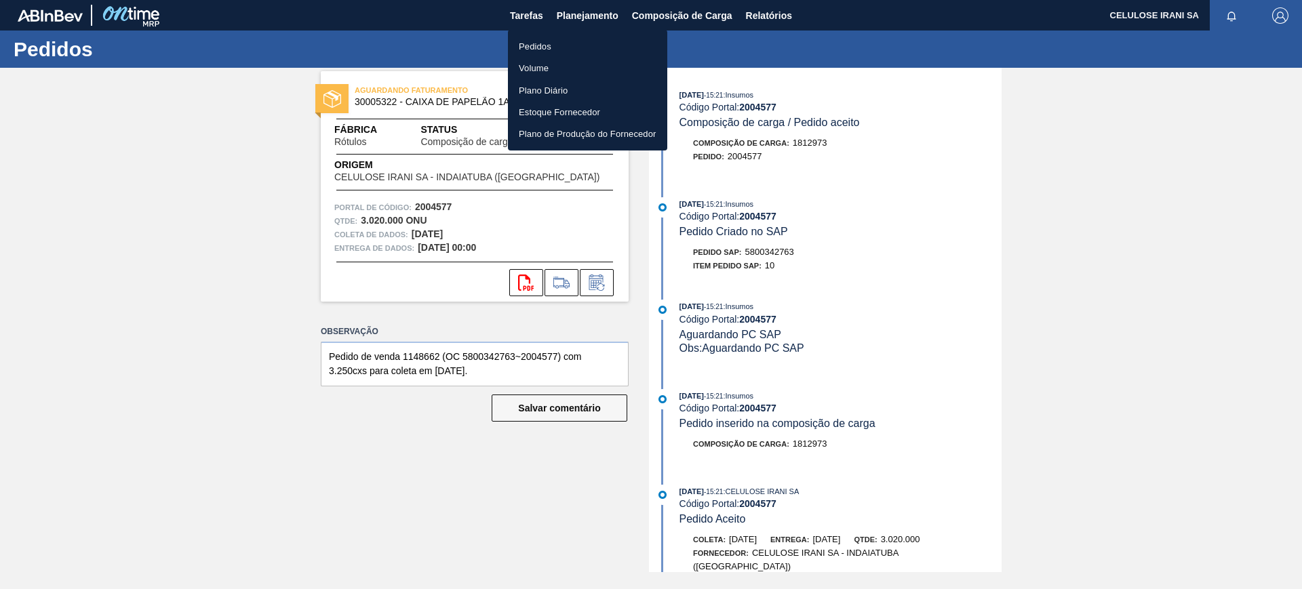
click at [542, 48] on font "Pedidos" at bounding box center [535, 46] width 33 height 10
